Goal: Information Seeking & Learning: Compare options

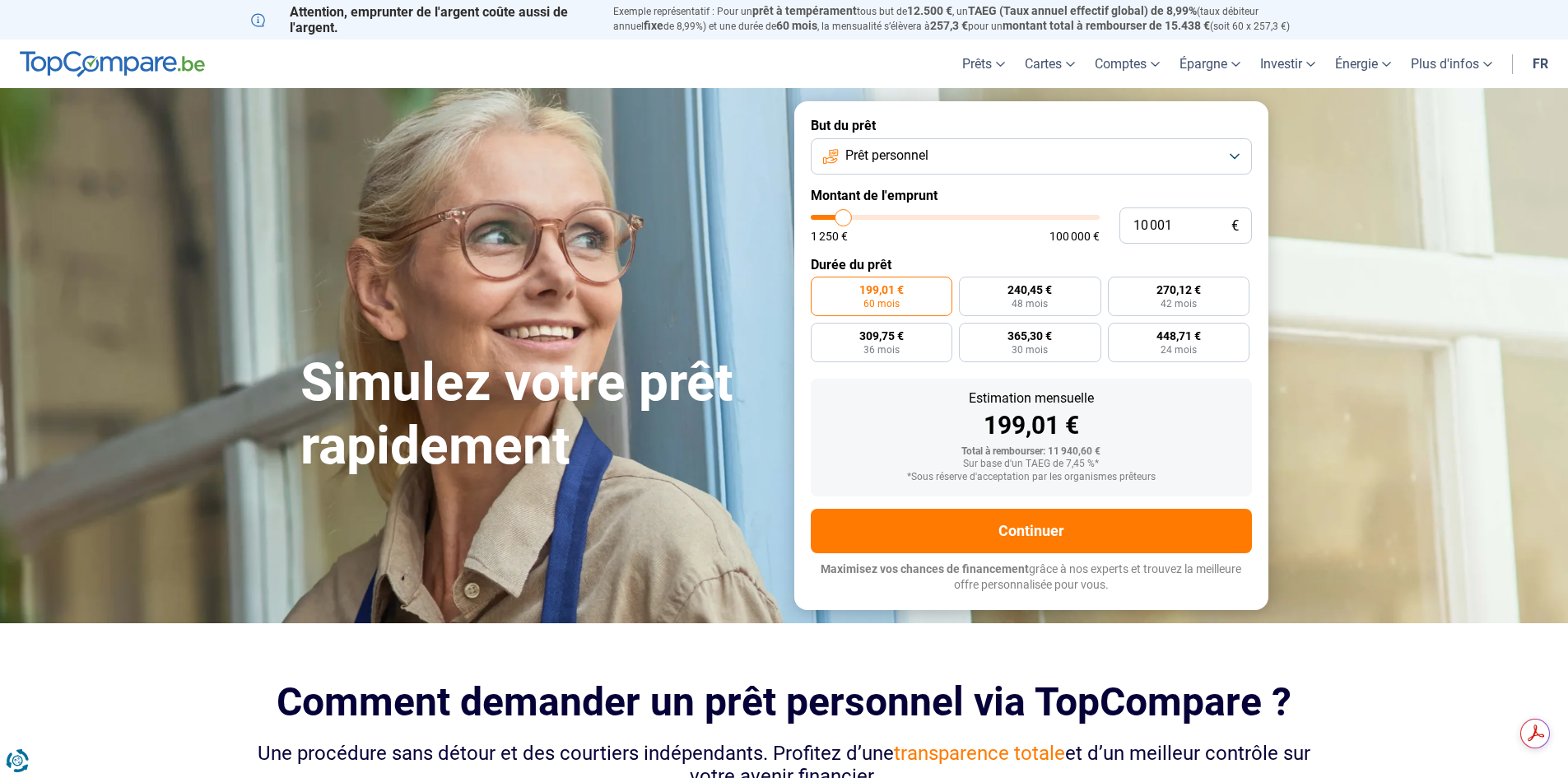
type input "15 500"
type input "15500"
click at [859, 215] on input "range" at bounding box center [955, 217] width 289 height 5
radio input "false"
type input "21 500"
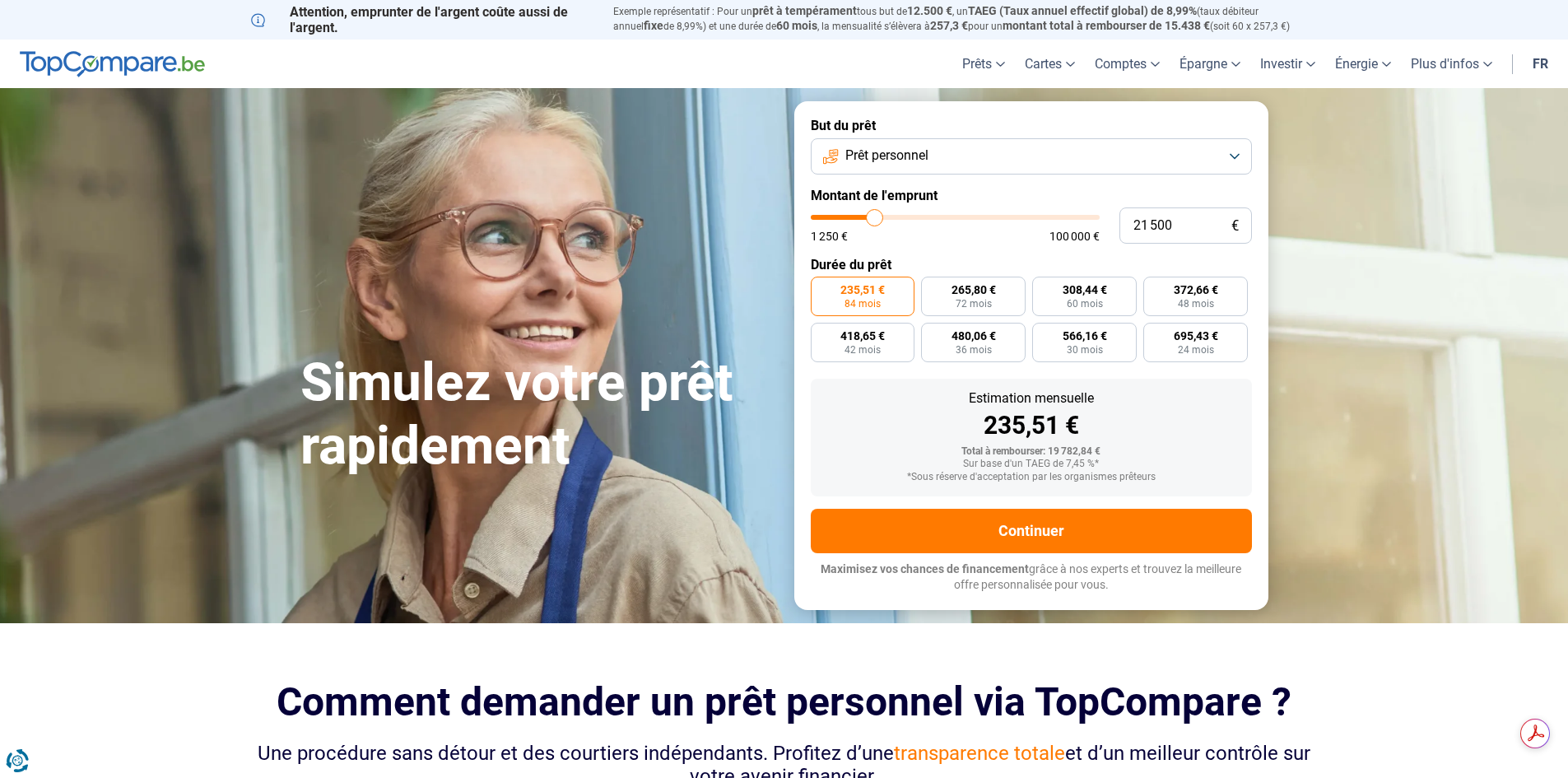
type input "21500"
click at [875, 215] on input "range" at bounding box center [955, 217] width 289 height 5
radio input "false"
type input "27 500"
type input "27500"
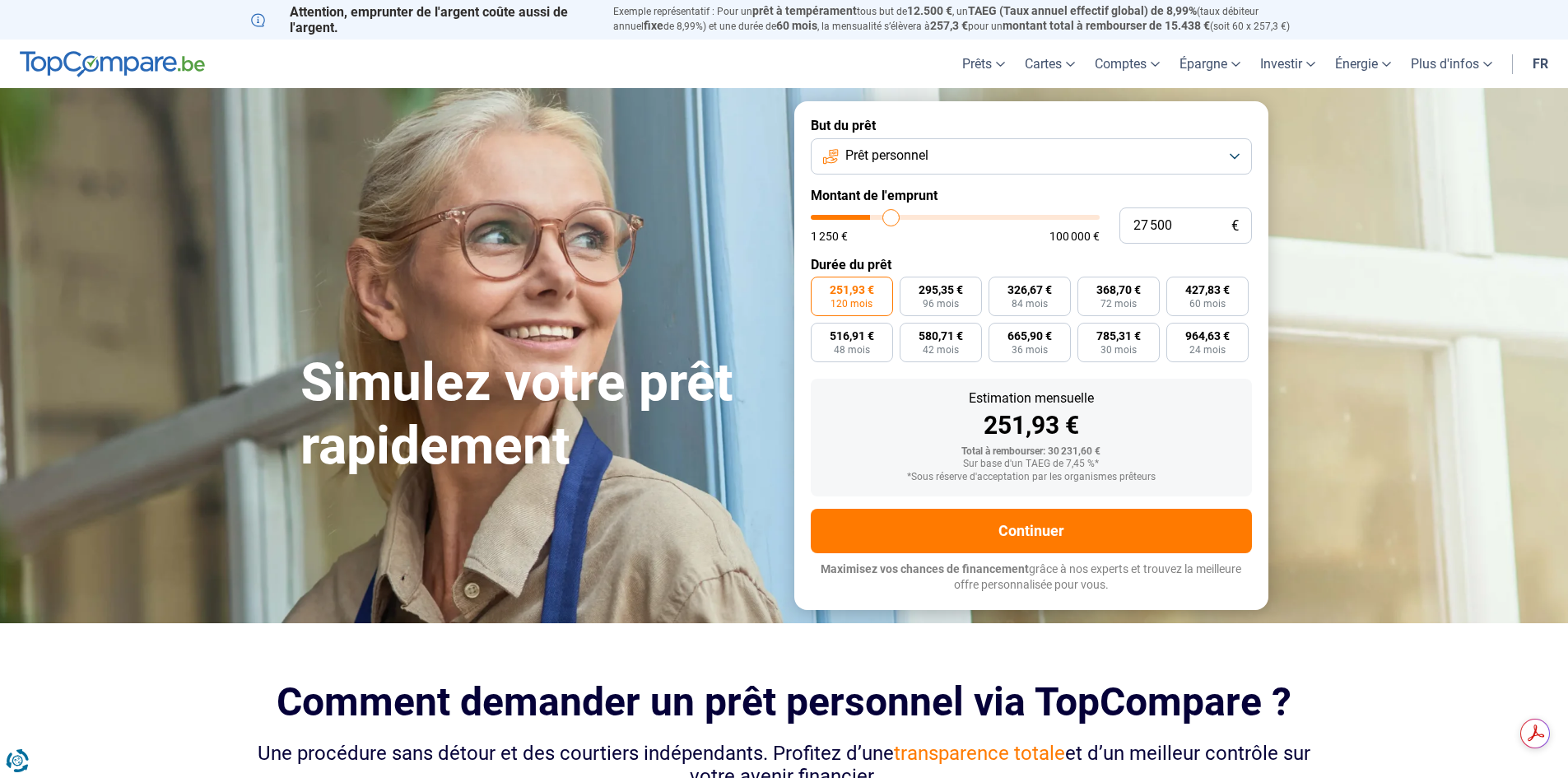
click at [892, 215] on input "range" at bounding box center [955, 217] width 289 height 5
type input "36 250"
type input "36250"
click at [916, 215] on input "range" at bounding box center [955, 217] width 289 height 5
type input "4 250"
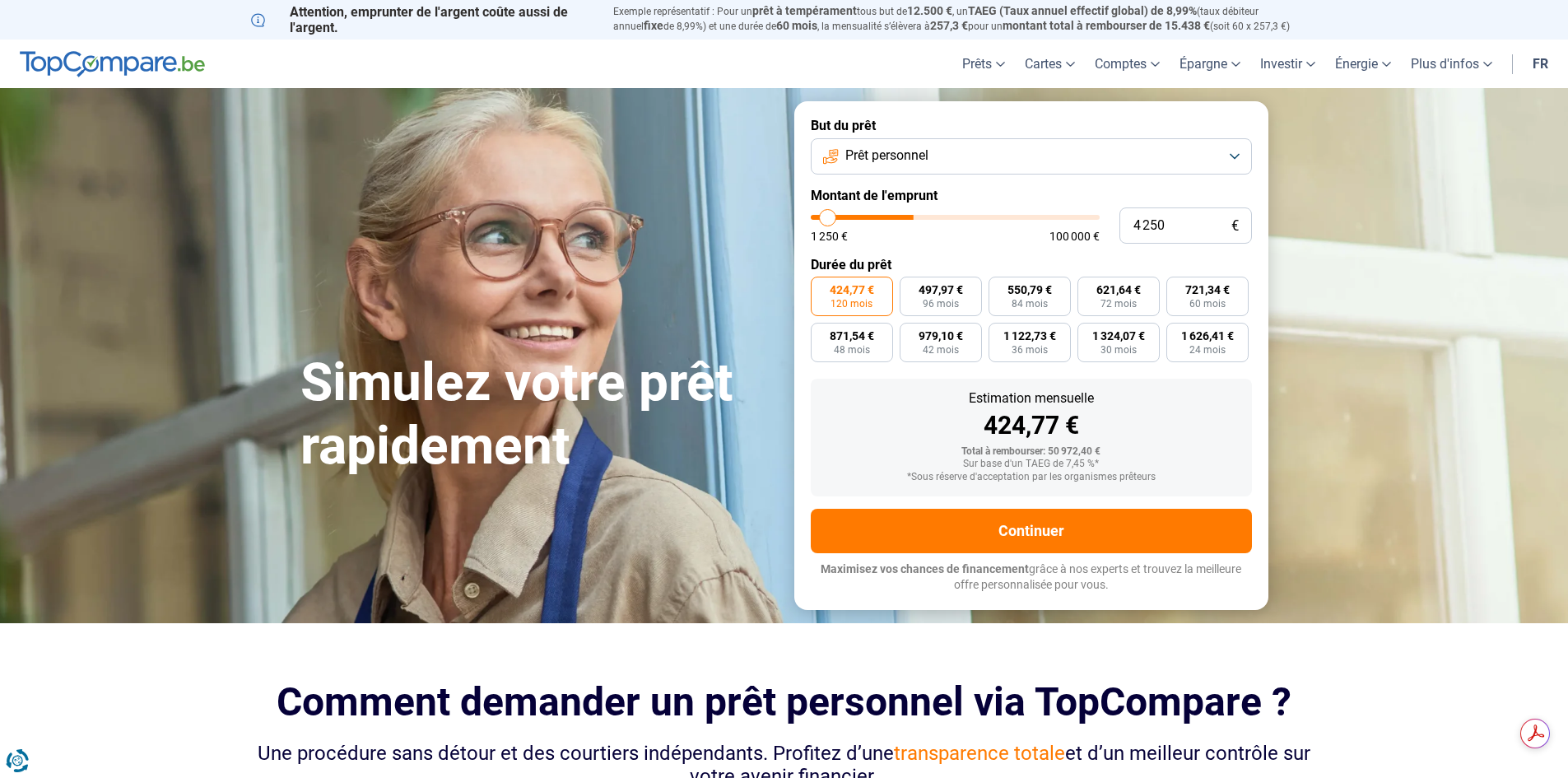
type input "4250"
click at [827, 218] on input "range" at bounding box center [955, 217] width 289 height 5
radio input "true"
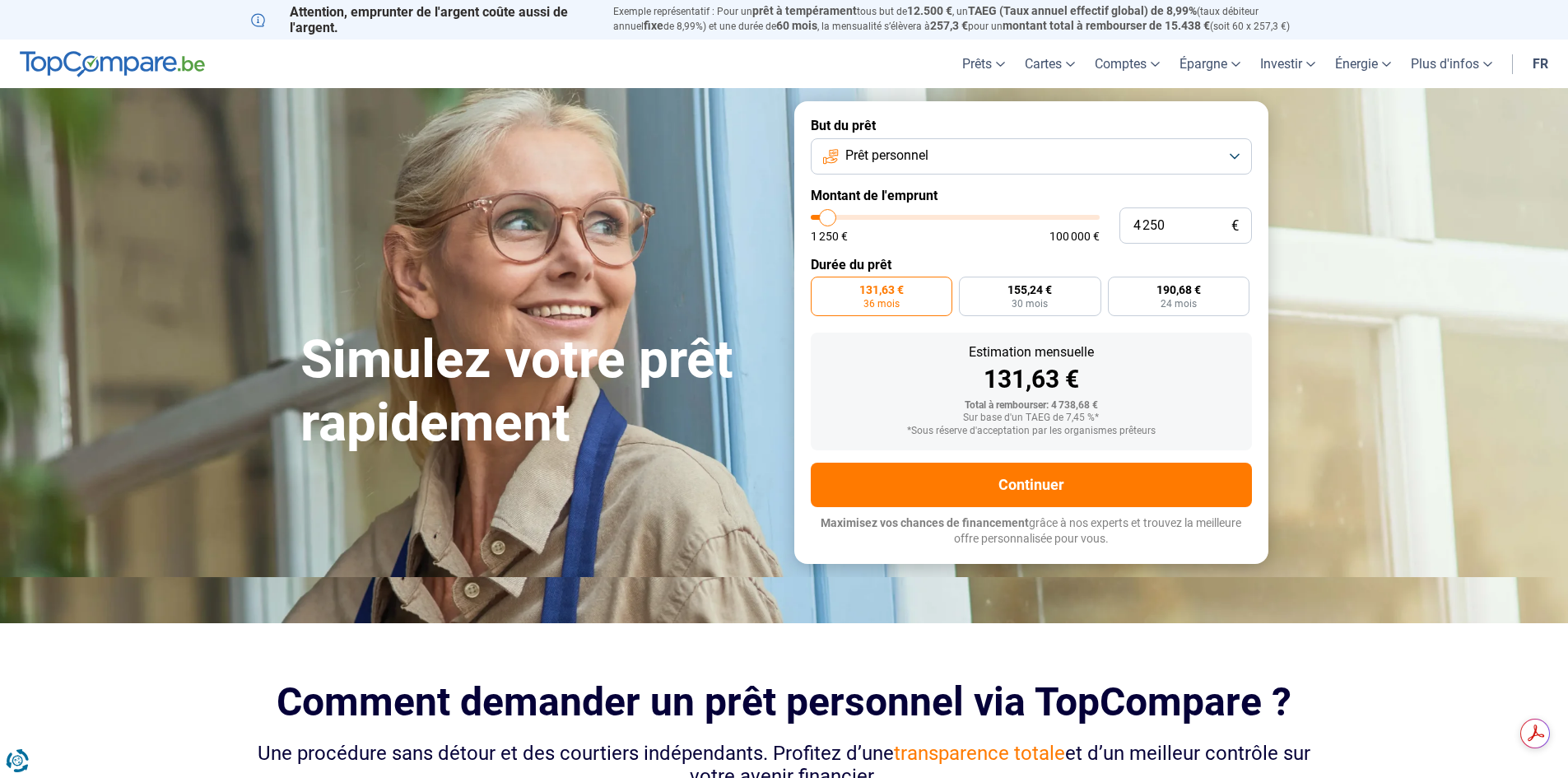
type input "4 000"
type input "4000"
type input "3 500"
type input "3500"
type input "3 000"
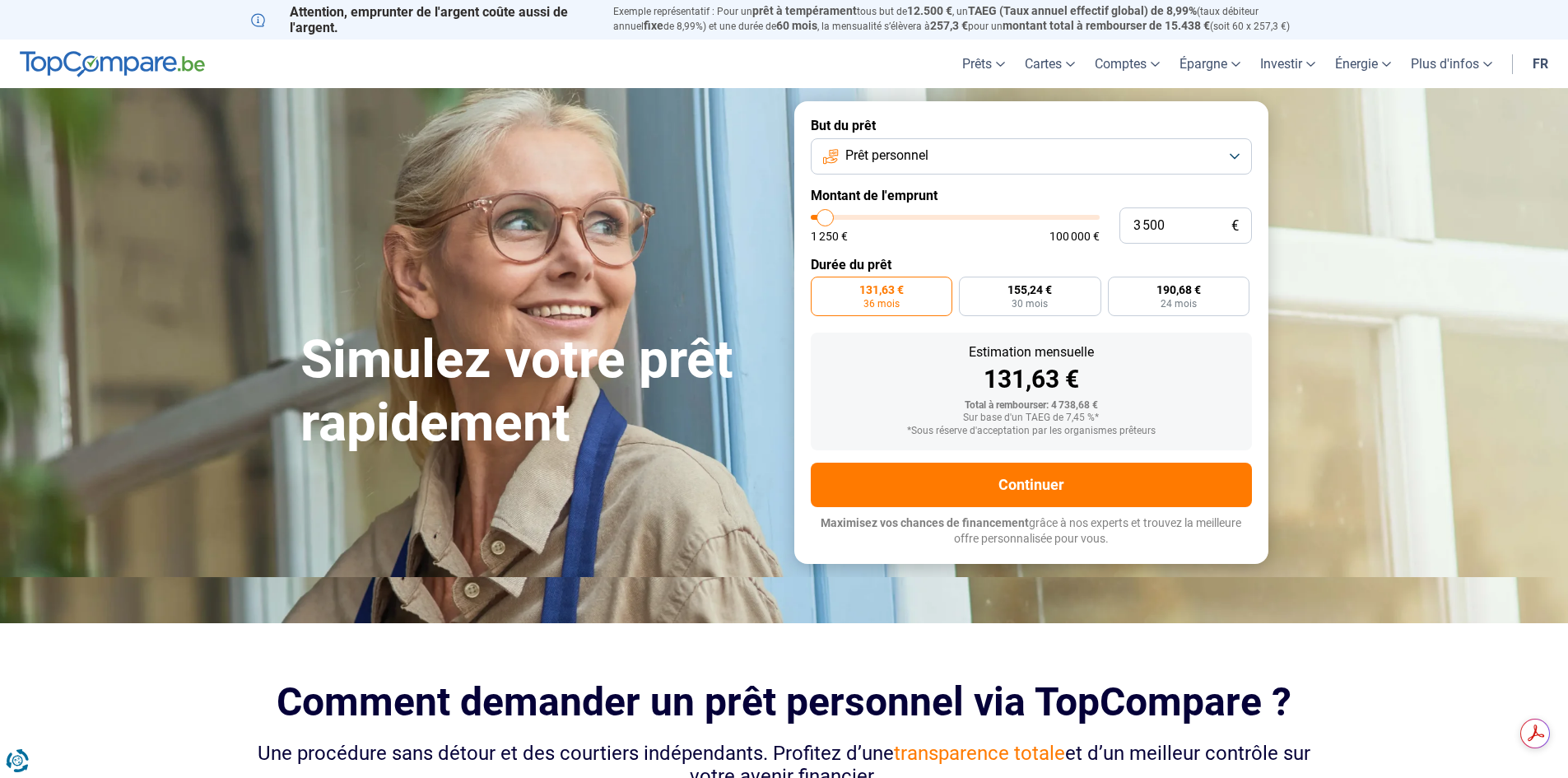
type input "3000"
type input "2 750"
type input "2750"
type input "2 250"
type input "2250"
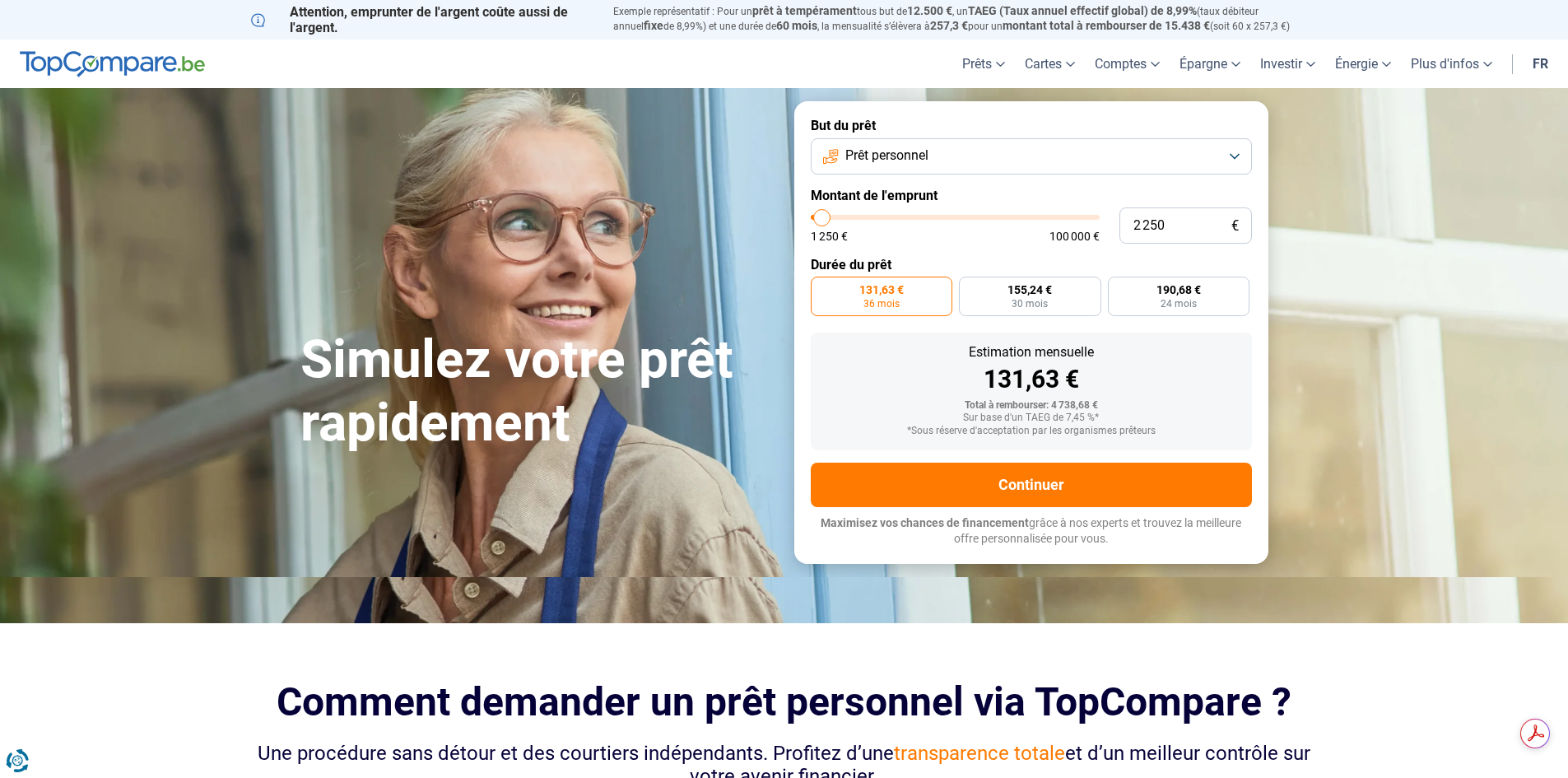
type input "2 000"
type input "2000"
type input "1 500"
type input "1500"
type input "1 250"
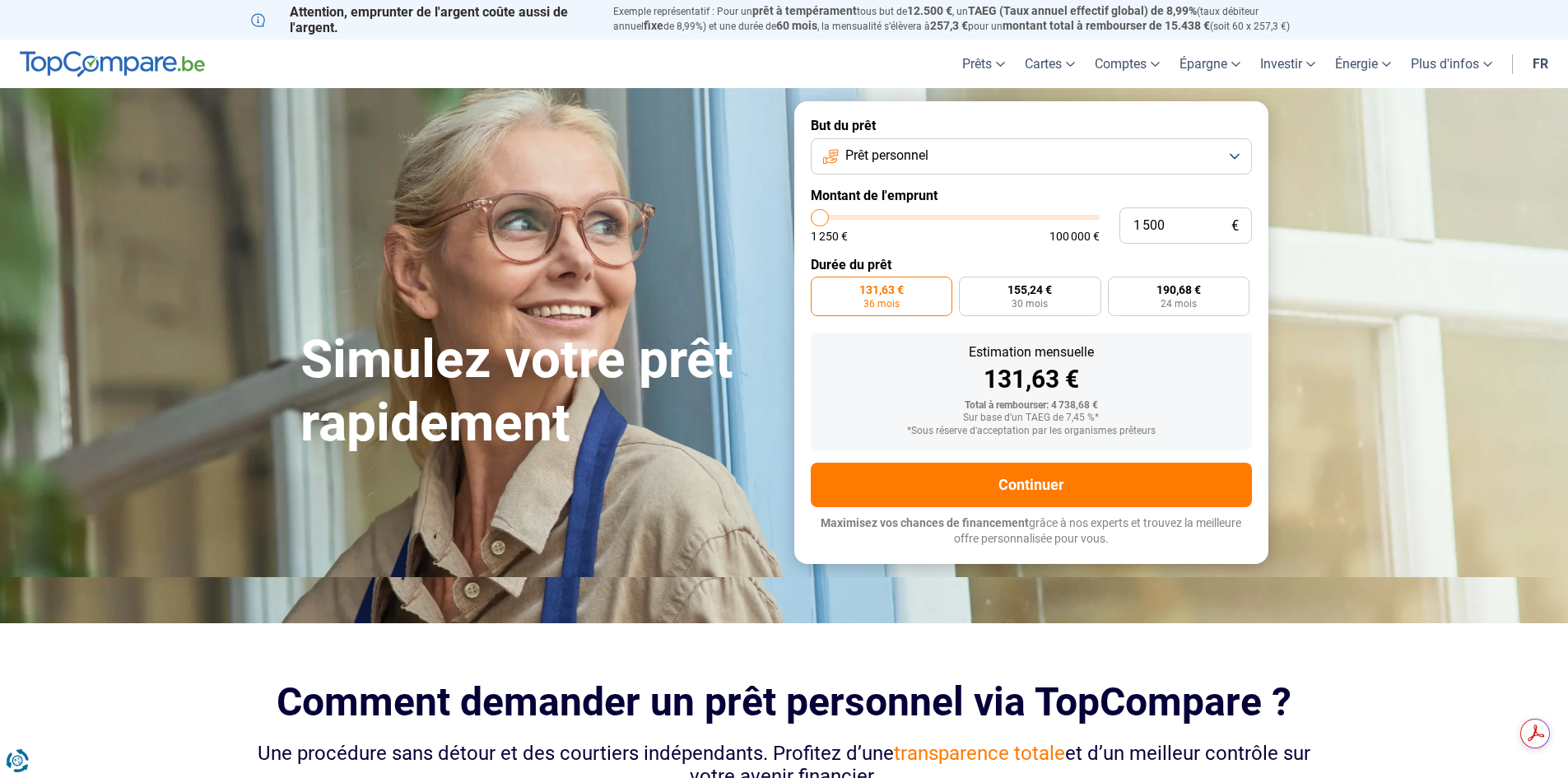
type input "1250"
type input "1 500"
type input "1500"
type input "2 000"
type input "2000"
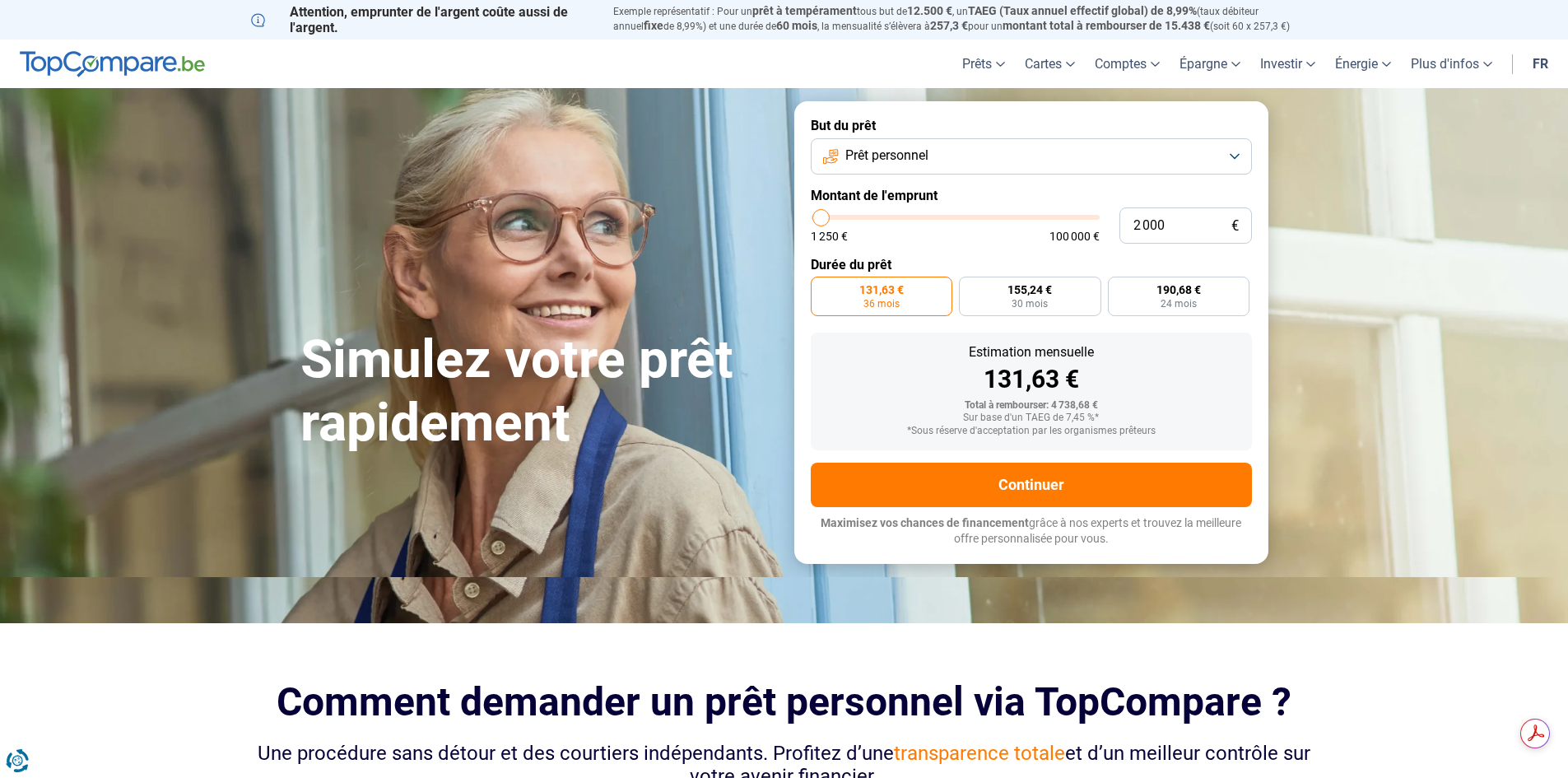
type input "2 250"
type input "2250"
type input "2 500"
type input "2500"
type input "2 750"
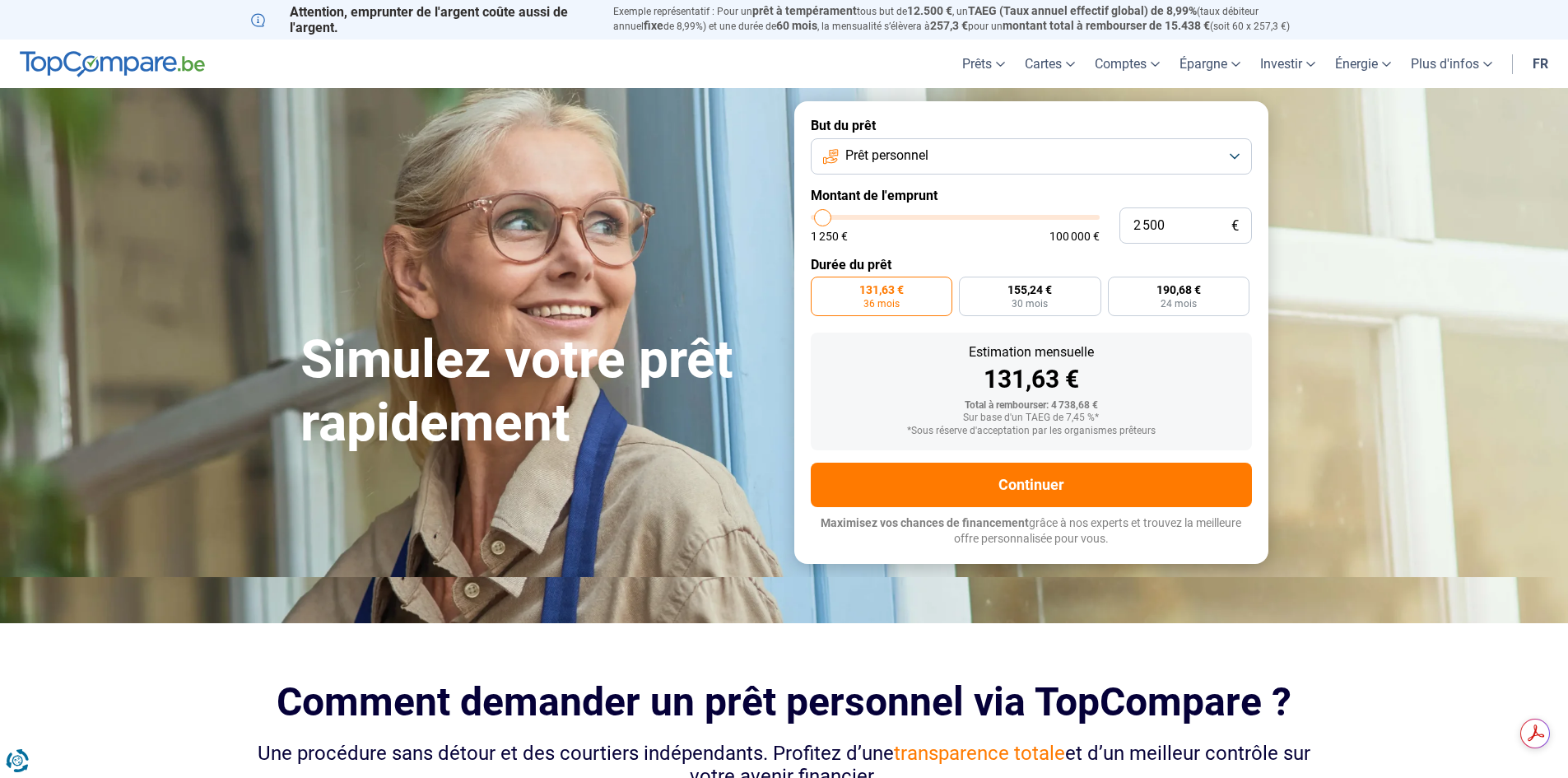
type input "2750"
type input "2 500"
type input "2500"
type input "2 250"
type input "2250"
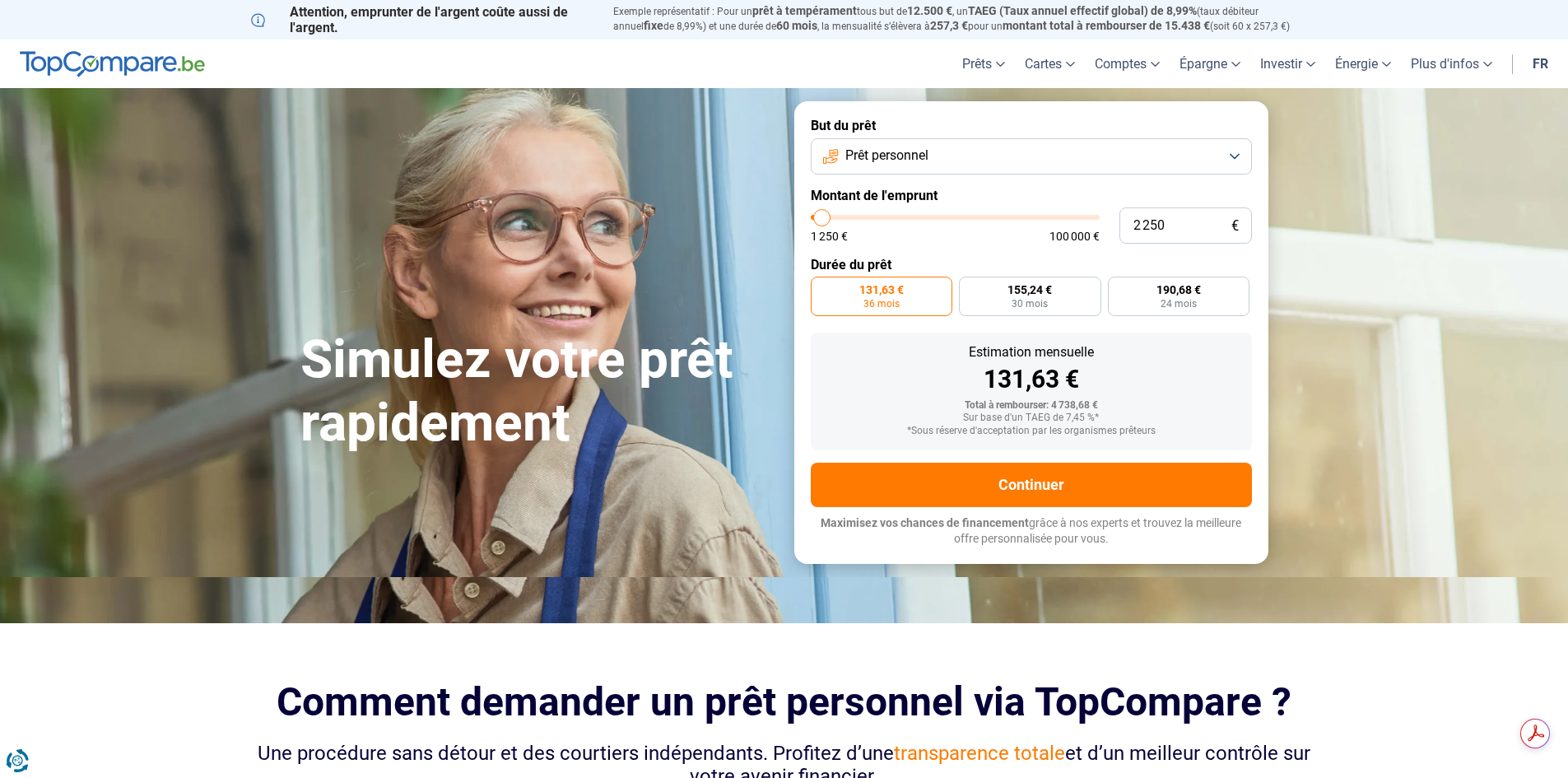
type input "2 000"
type input "2000"
click at [821, 218] on input "range" at bounding box center [955, 217] width 289 height 5
radio input "true"
click at [979, 293] on label "89,73 € 24 mois" at bounding box center [1029, 296] width 436 height 40
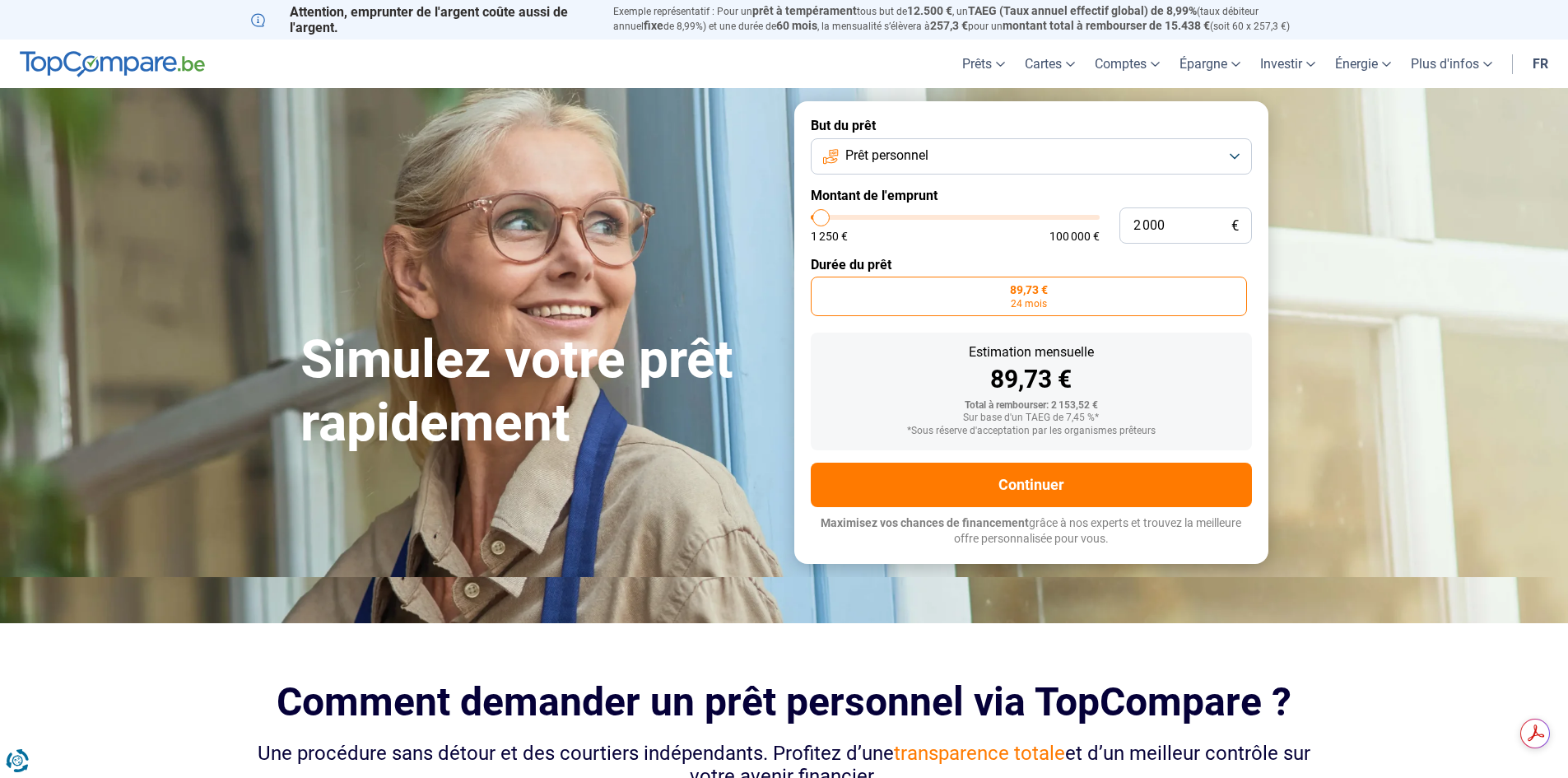
click at [821, 288] on input "89,73 € 24 mois" at bounding box center [816, 282] width 11 height 11
click at [947, 160] on button "Prêt personnel" at bounding box center [1032, 156] width 441 height 36
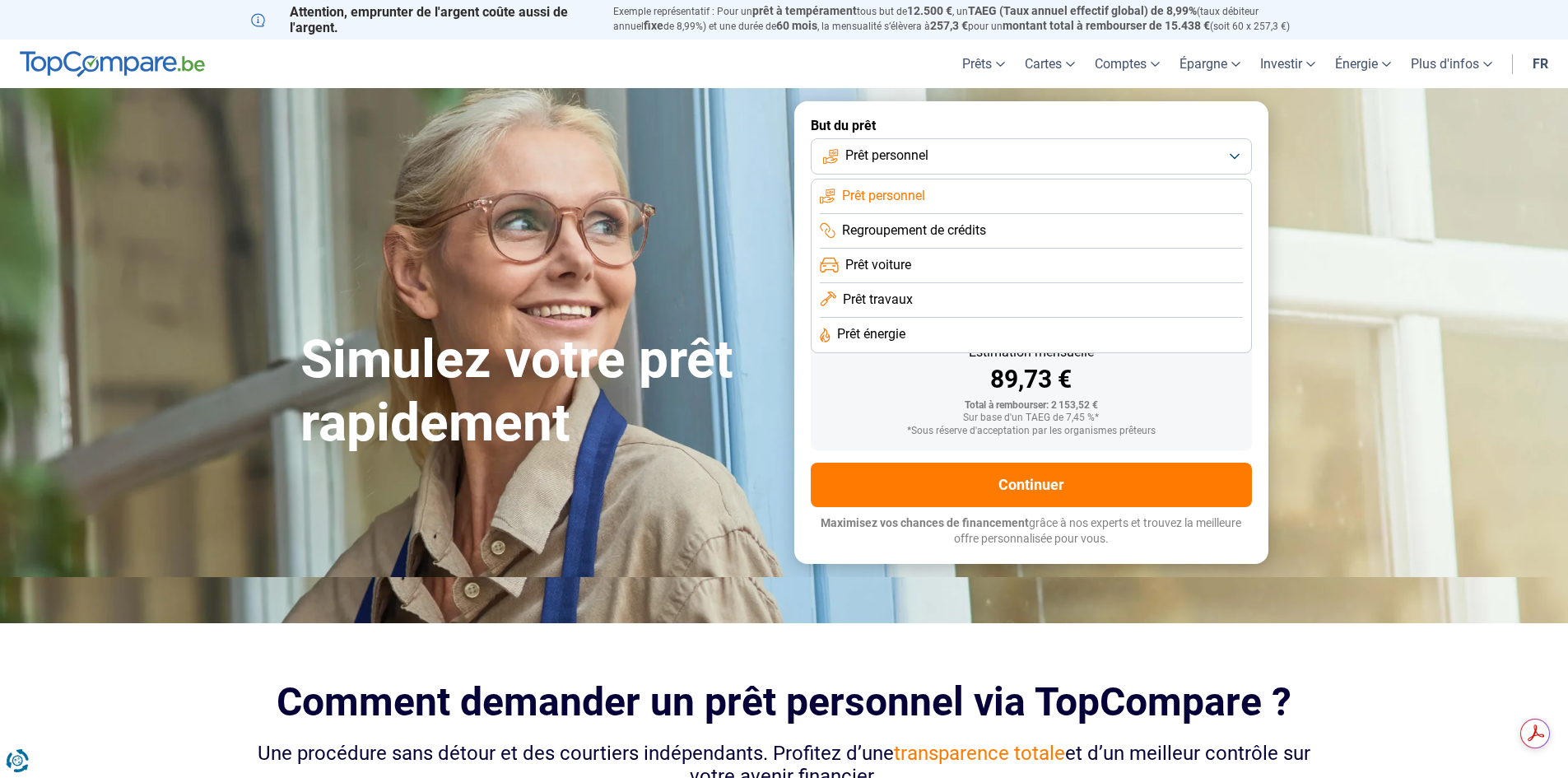
click at [947, 160] on button "Prêt personnel" at bounding box center [1032, 156] width 441 height 36
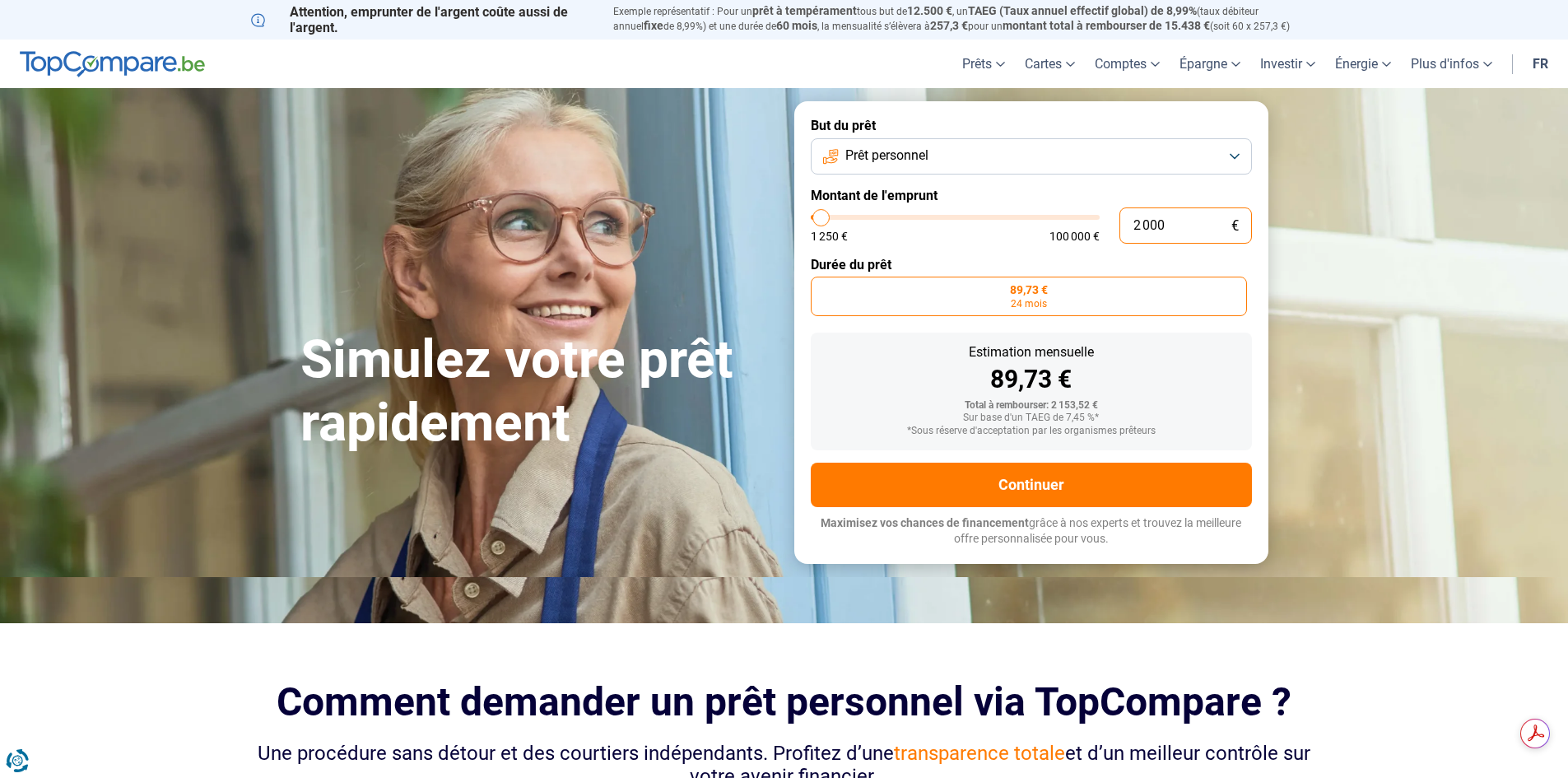
click at [1145, 227] on input "2 000" at bounding box center [1186, 226] width 132 height 36
type input "2"
type input "1250"
type input "25"
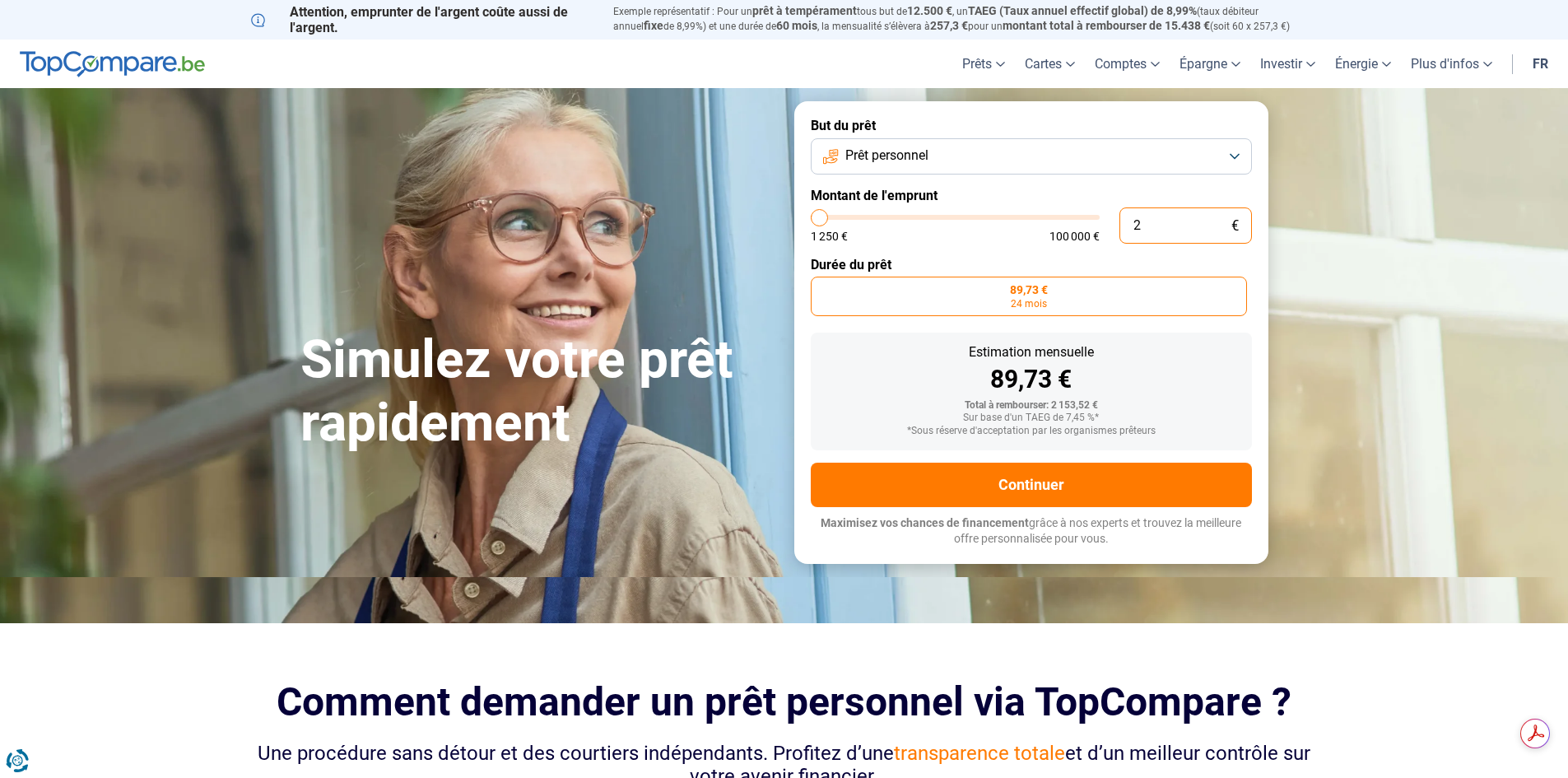
type input "1250"
type input "250"
type input "1250"
type input "2 500"
type input "2500"
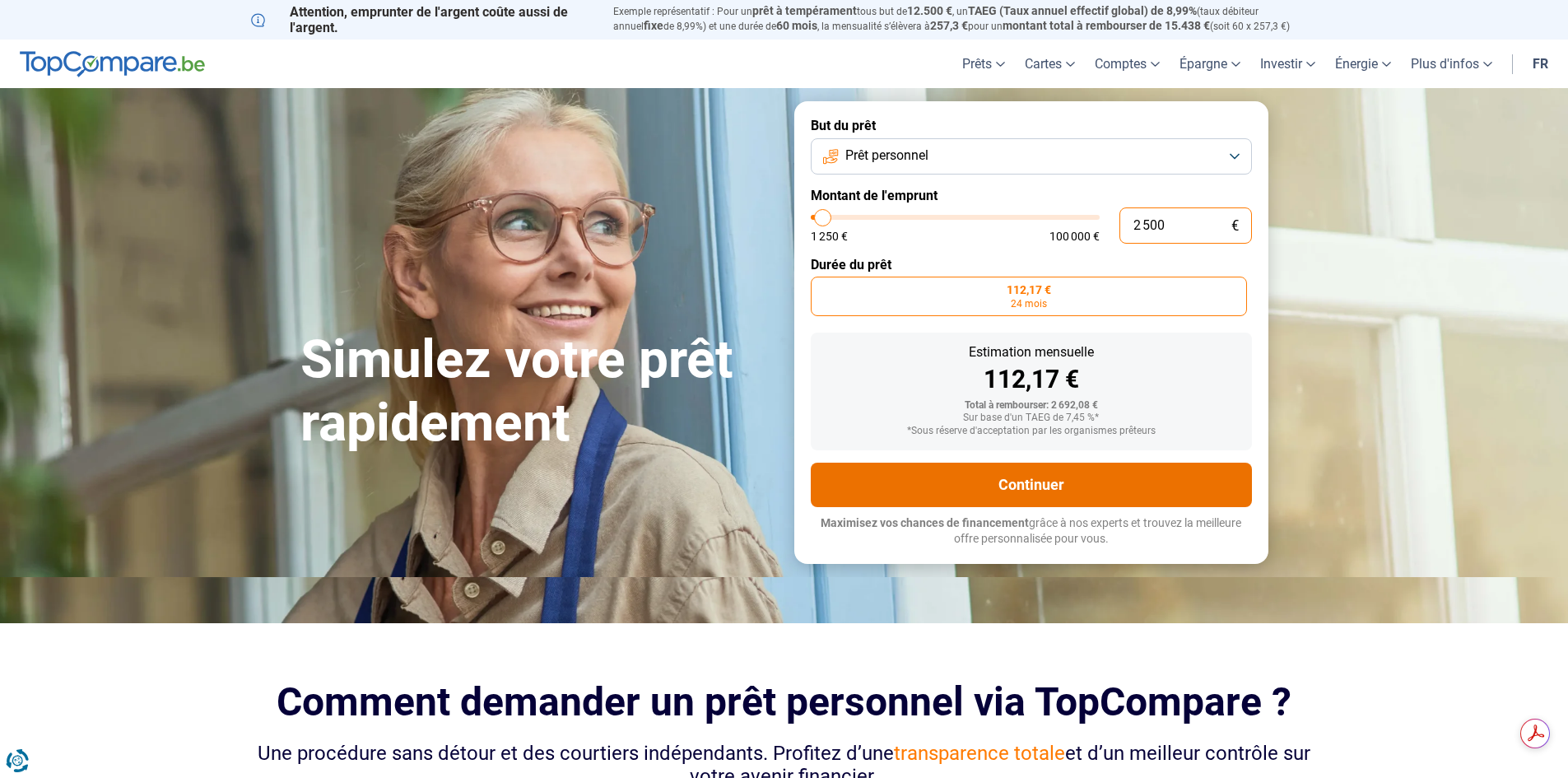
type input "2 500"
click at [1064, 483] on button "Continuer" at bounding box center [1032, 484] width 441 height 44
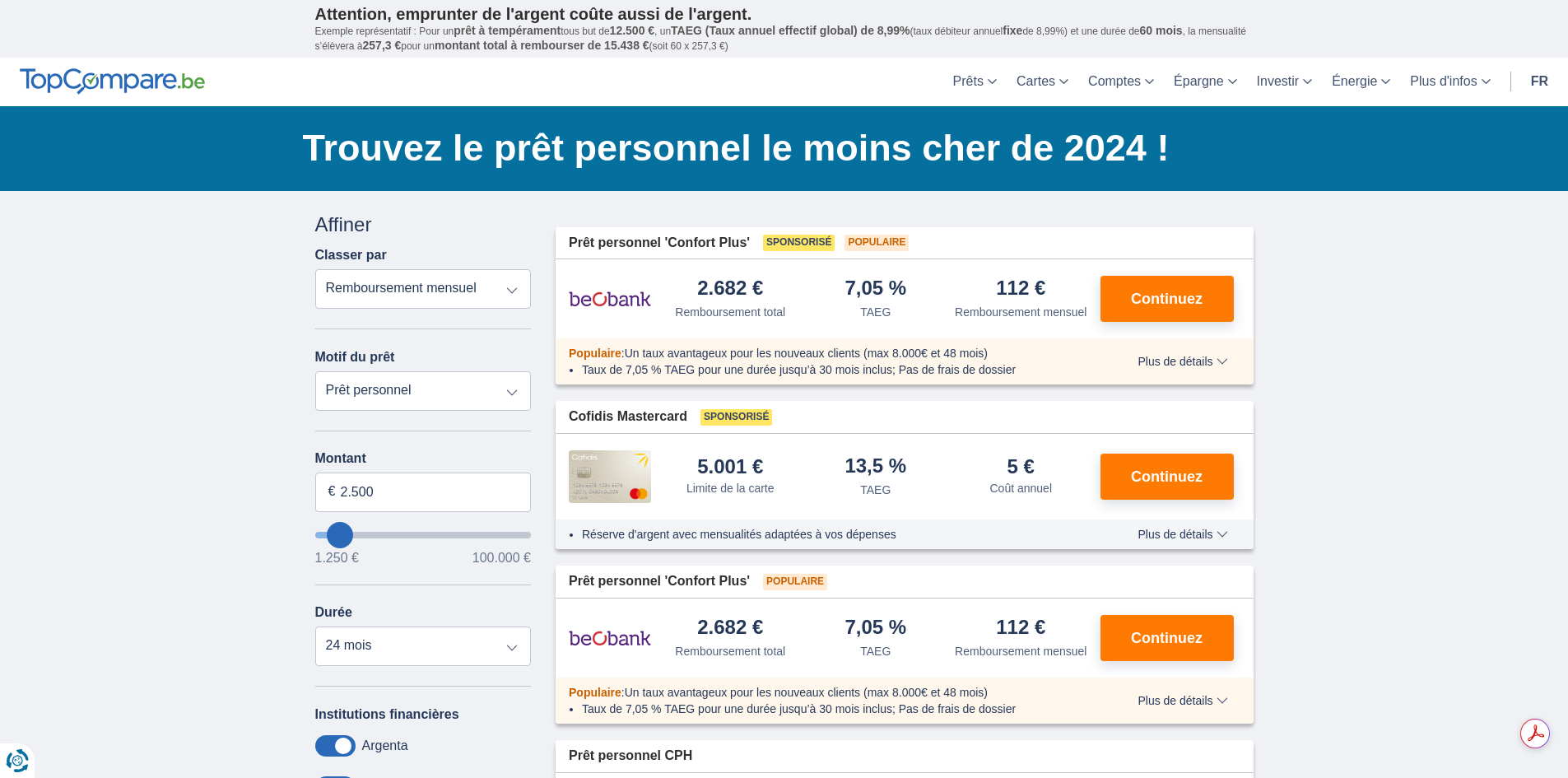
scroll to position [82, 0]
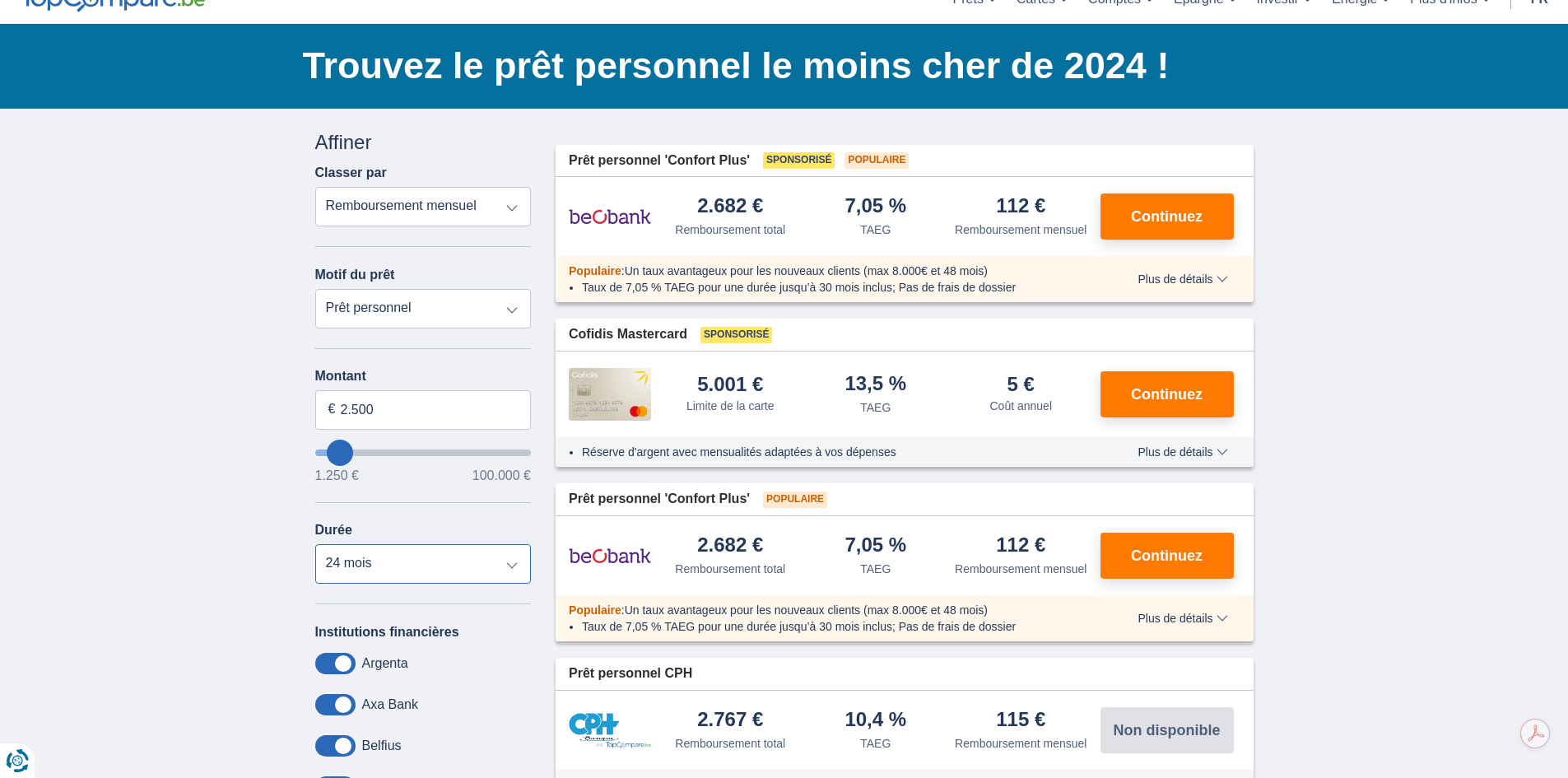
click at [509, 568] on select "12 mois 18 mois 24 mois" at bounding box center [423, 563] width 216 height 40
select select "12"
click at [316, 544] on select "12 mois 18 mois 24 mois" at bounding box center [423, 563] width 216 height 40
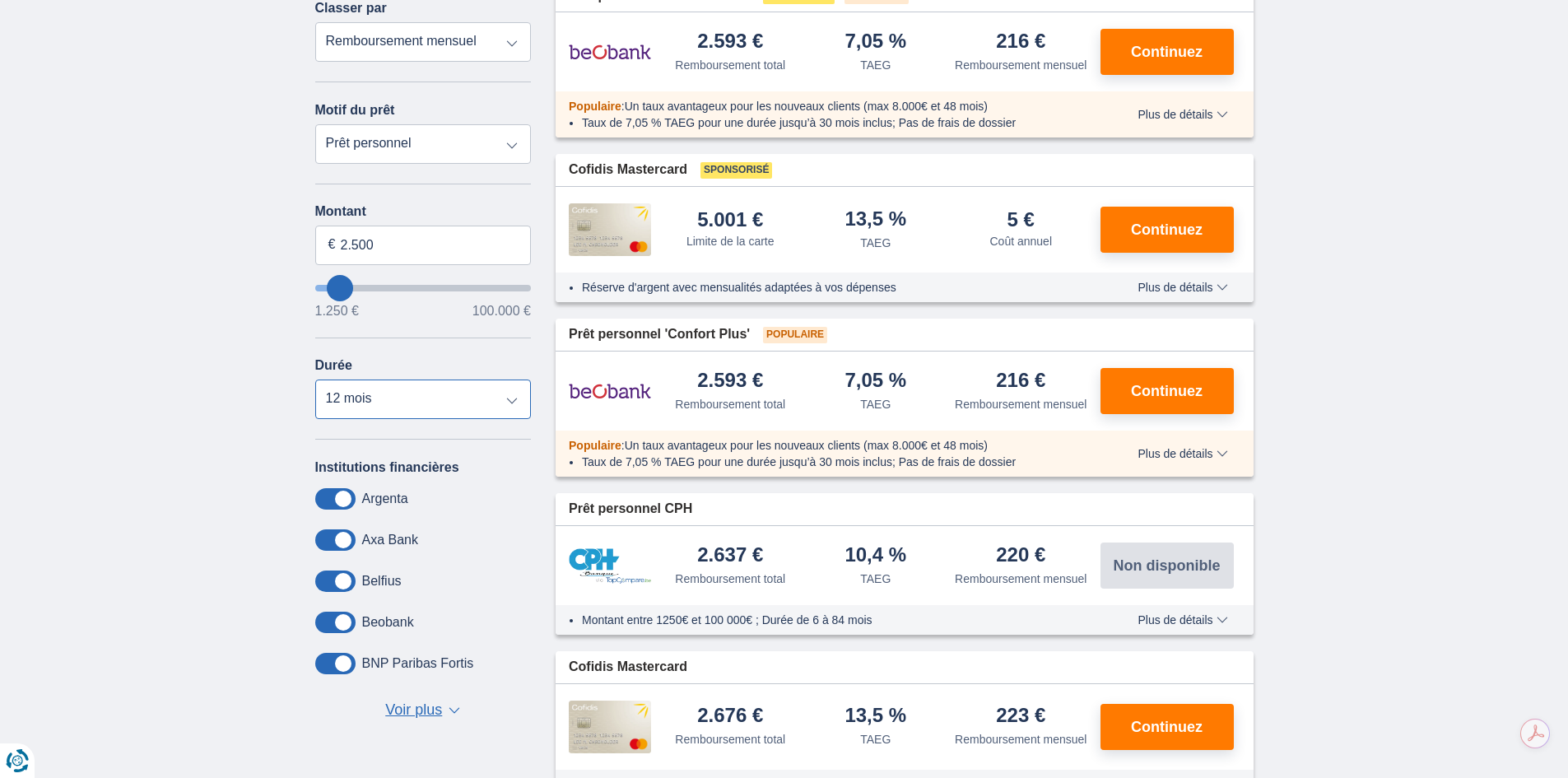
scroll to position [0, 0]
